Goal: Understand process/instructions

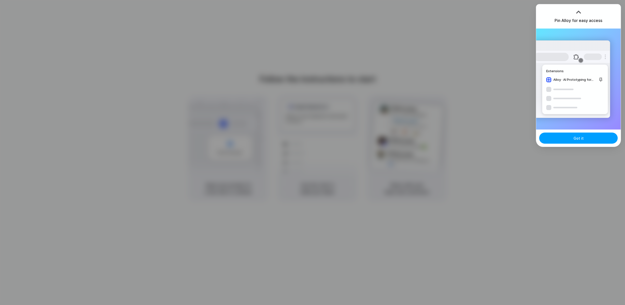
click at [565, 136] on button "Got it" at bounding box center [578, 138] width 79 height 11
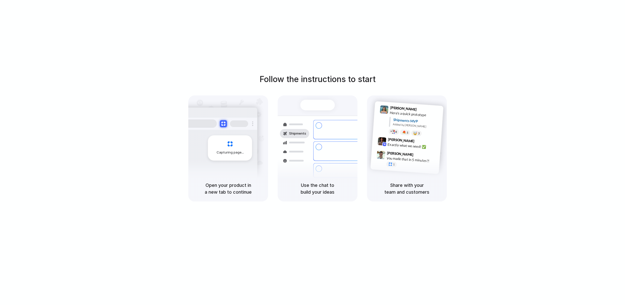
click at [411, 42] on div "Follow the instructions to start Capturing page Open your product in a new tab …" at bounding box center [317, 157] width 635 height 315
